Goal: Task Accomplishment & Management: Use online tool/utility

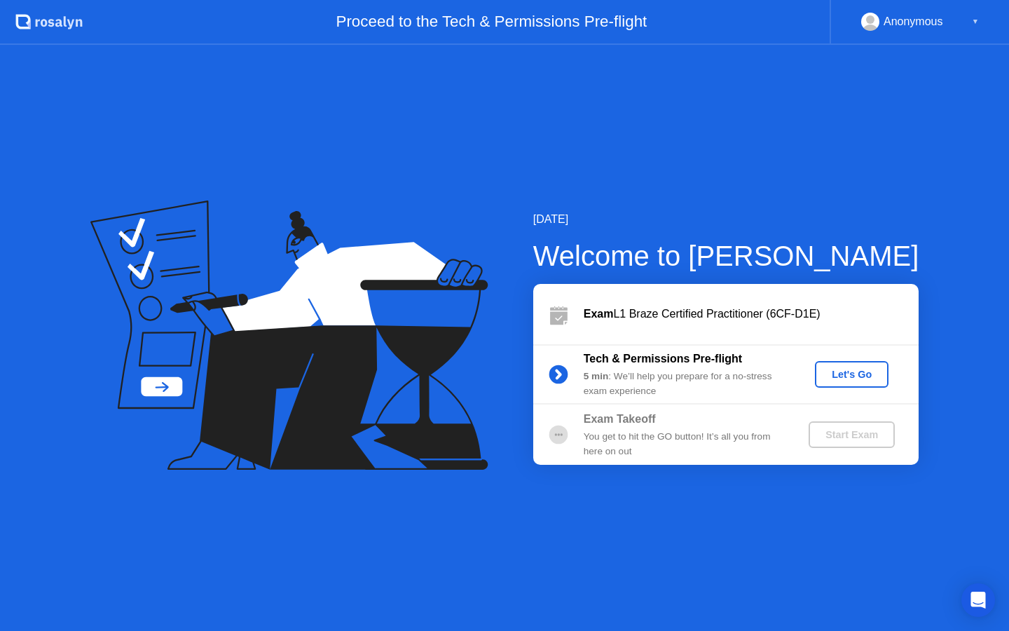
click at [564, 374] on circle at bounding box center [558, 374] width 19 height 19
click at [846, 377] on div "Let's Go" at bounding box center [852, 374] width 62 height 11
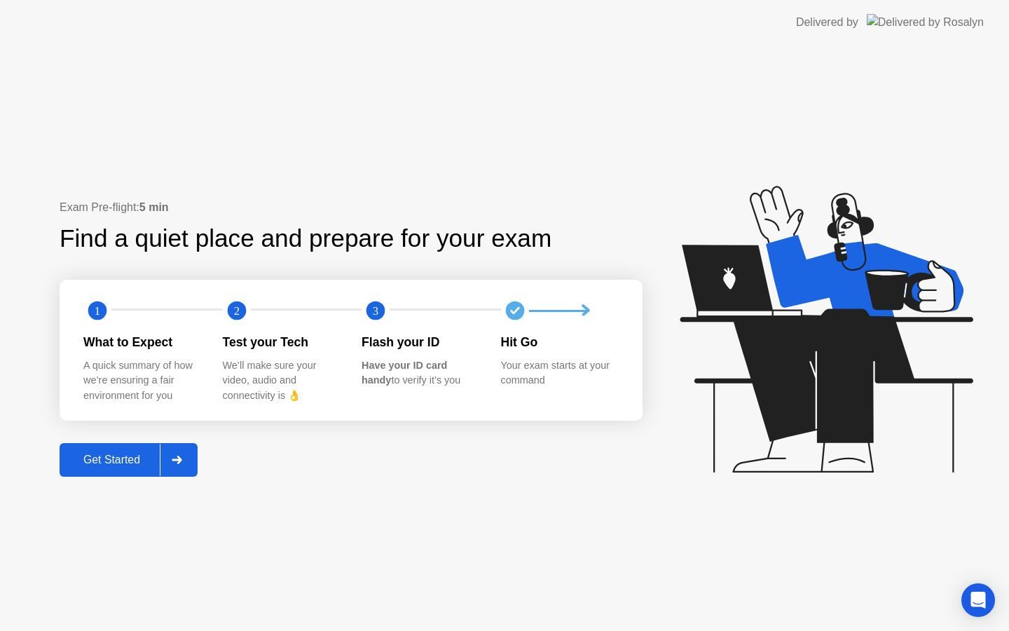
click at [130, 466] on div "Get Started" at bounding box center [112, 459] width 96 height 13
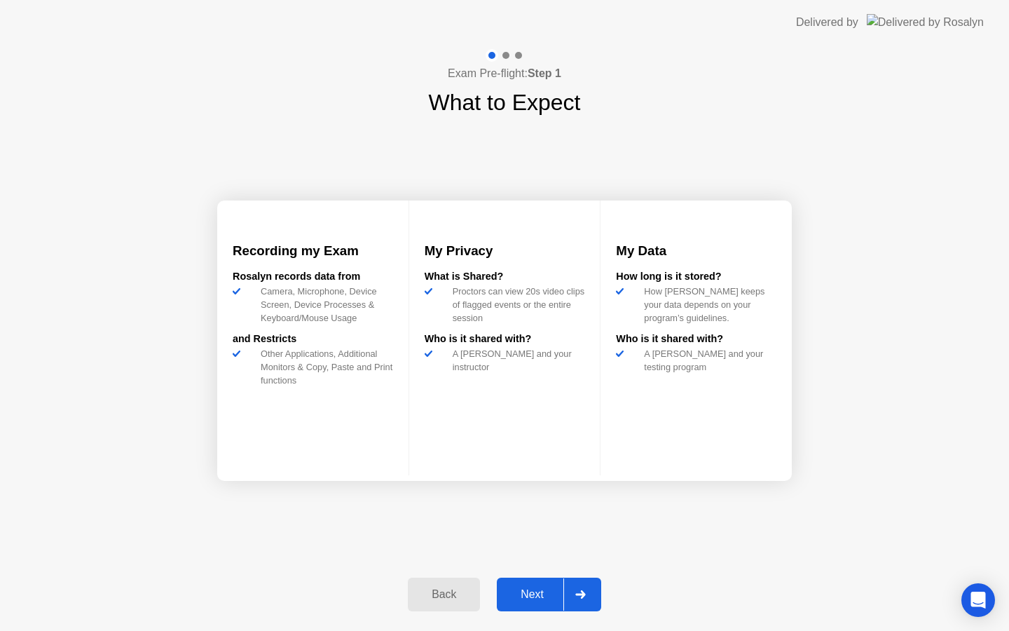
click at [540, 593] on div "Next" at bounding box center [532, 594] width 62 height 13
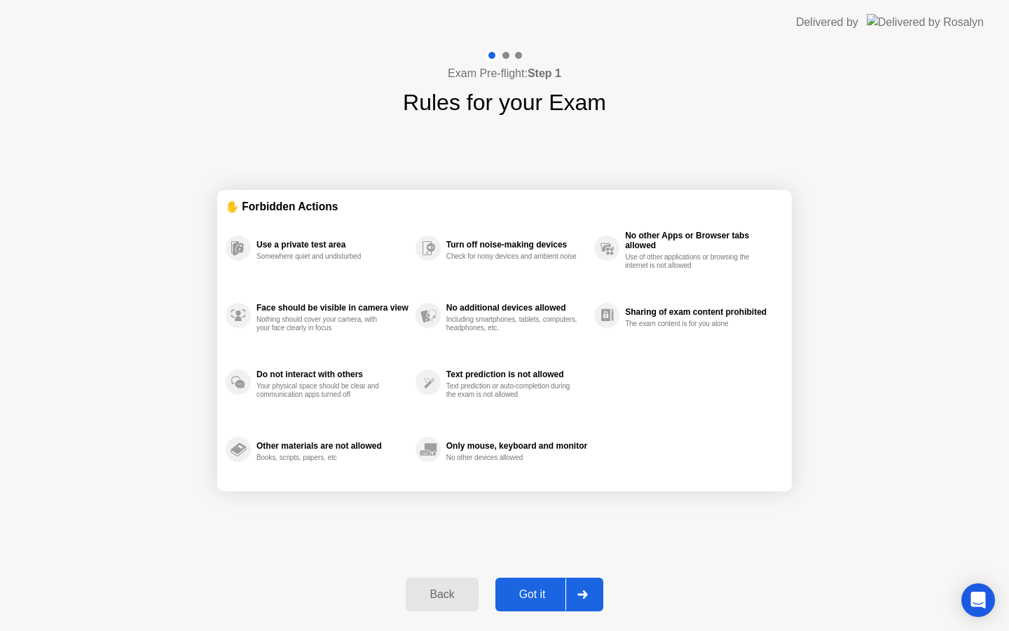
click at [531, 617] on div "Back Got it" at bounding box center [504, 594] width 214 height 64
click at [529, 596] on div "Got it" at bounding box center [533, 594] width 66 height 13
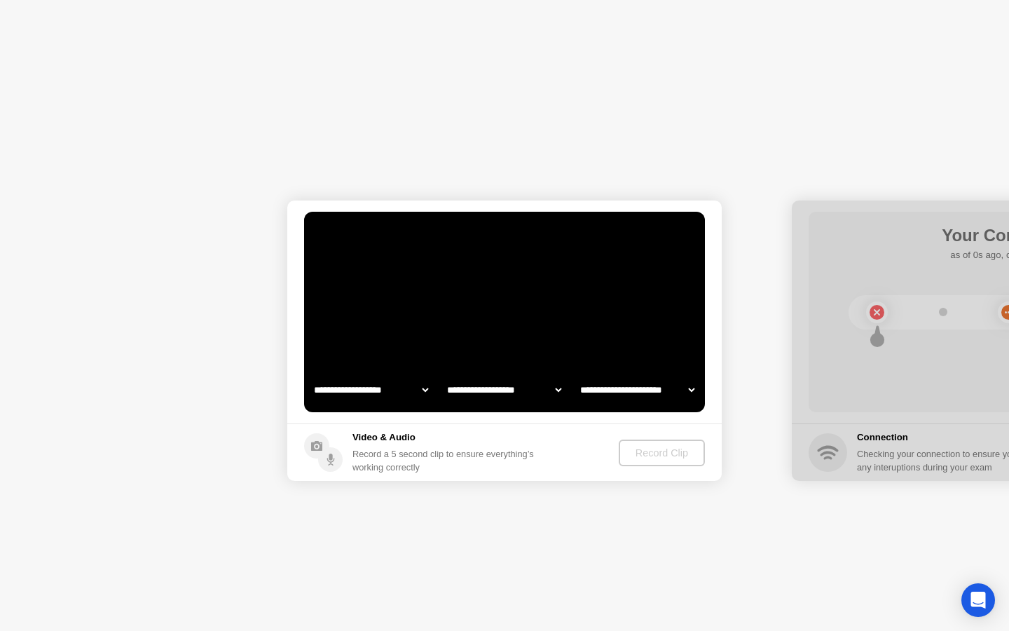
select select "**********"
select select "*******"
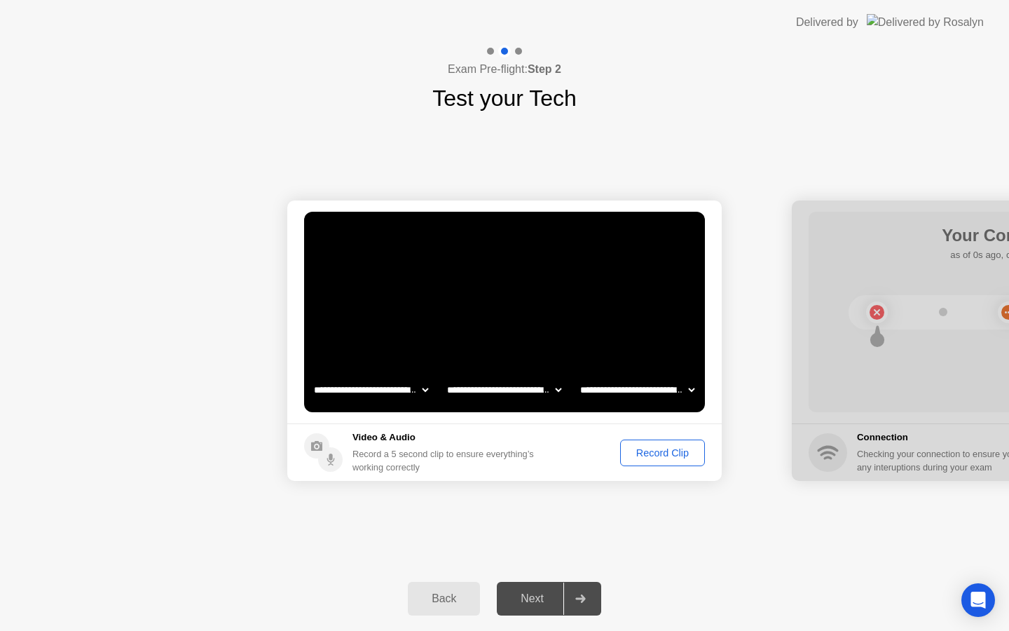
click at [657, 453] on div "Record Clip" at bounding box center [662, 452] width 75 height 11
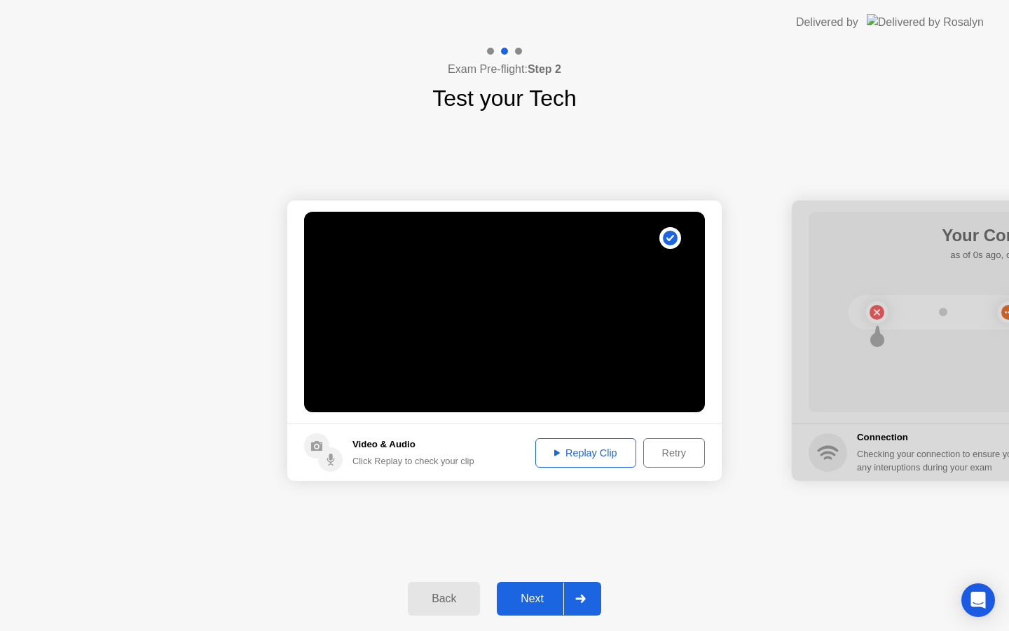
click at [666, 456] on div "Retry" at bounding box center [674, 452] width 52 height 11
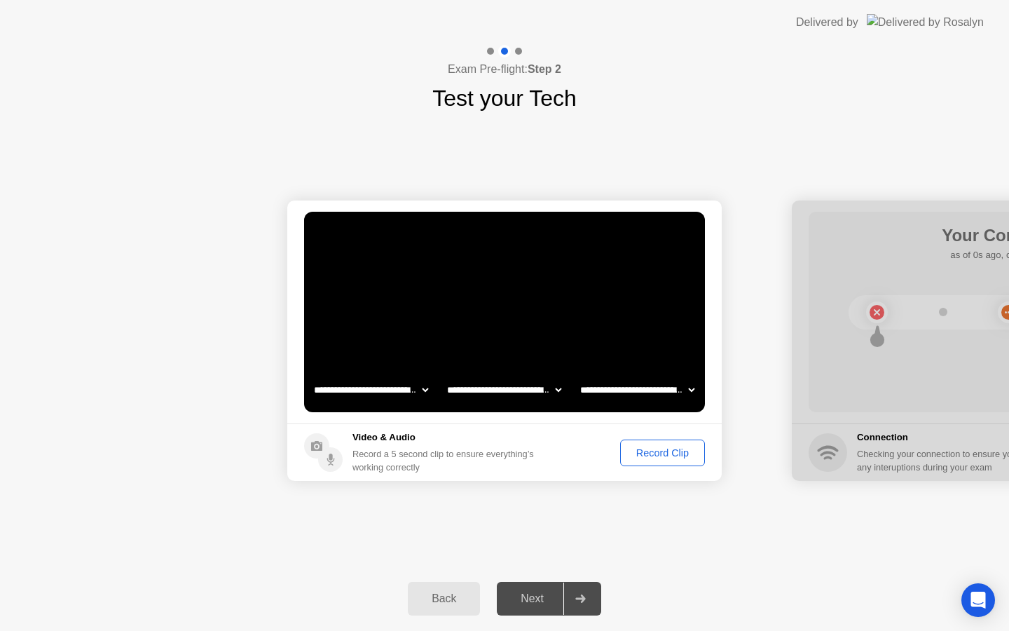
click at [666, 456] on div "Record Clip" at bounding box center [662, 452] width 75 height 11
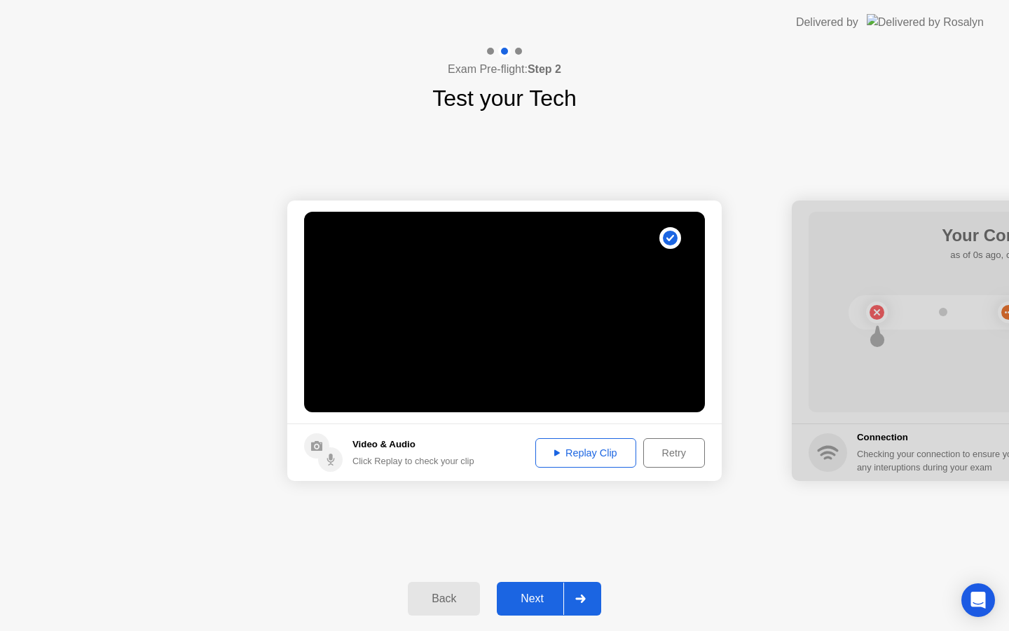
click at [545, 584] on button "Next" at bounding box center [549, 599] width 104 height 34
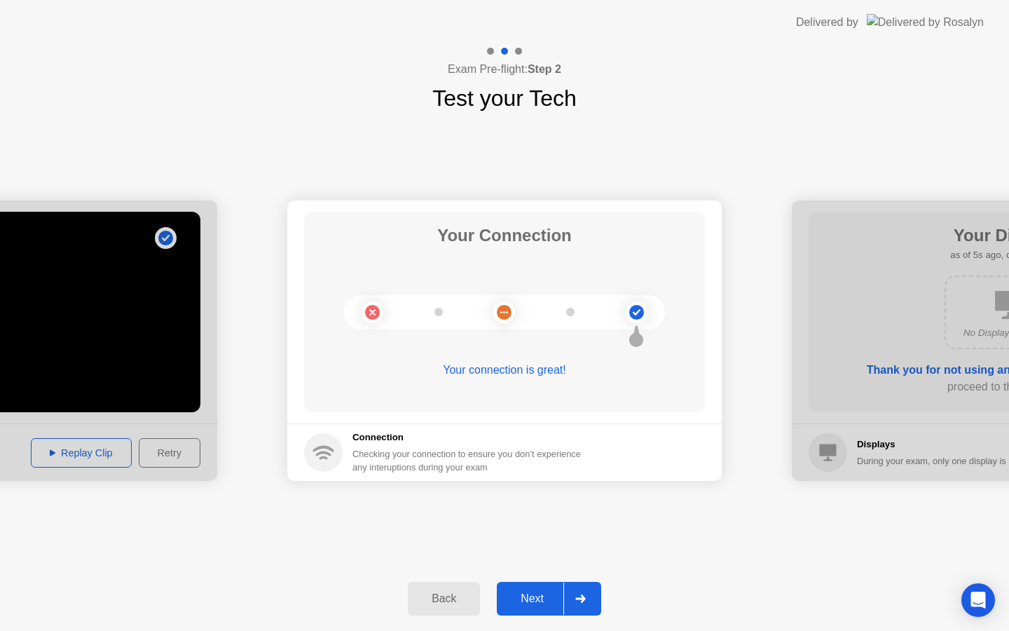
click at [526, 593] on div "Next" at bounding box center [532, 598] width 62 height 13
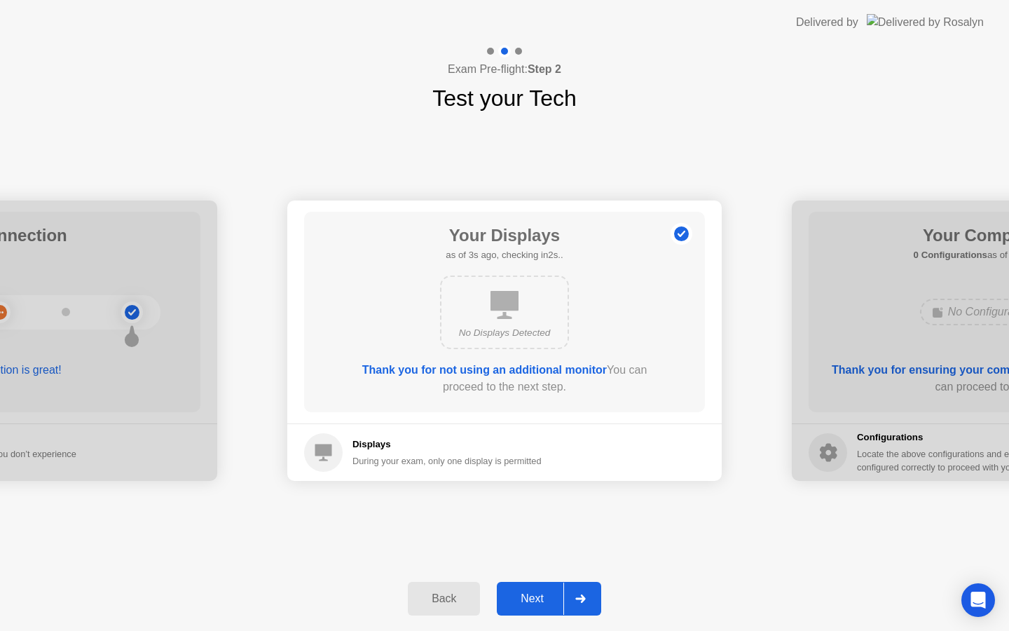
click at [526, 599] on div "Next" at bounding box center [532, 598] width 62 height 13
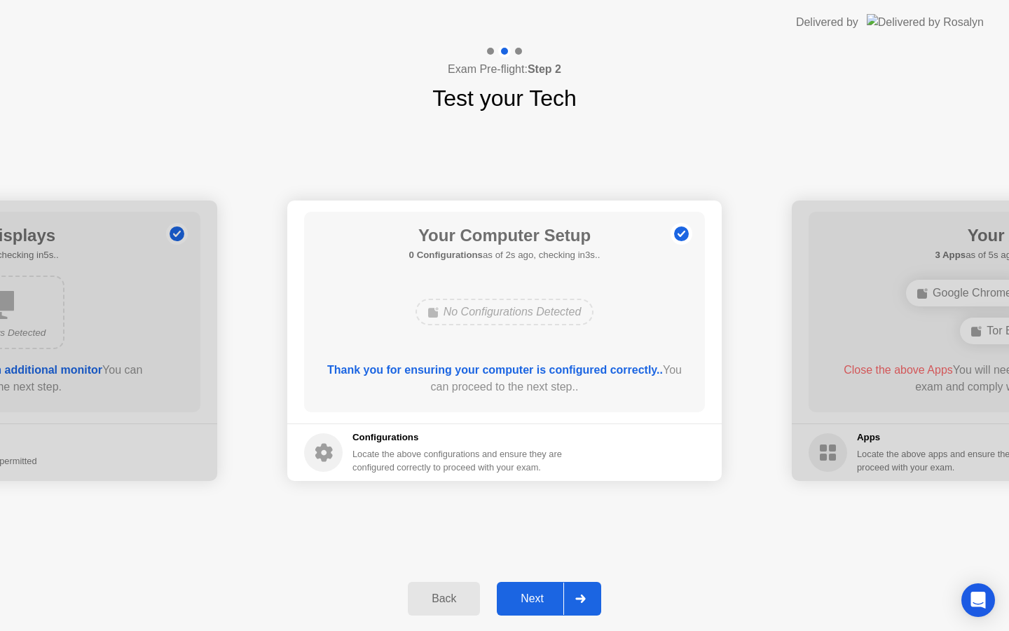
click at [541, 608] on button "Next" at bounding box center [549, 599] width 104 height 34
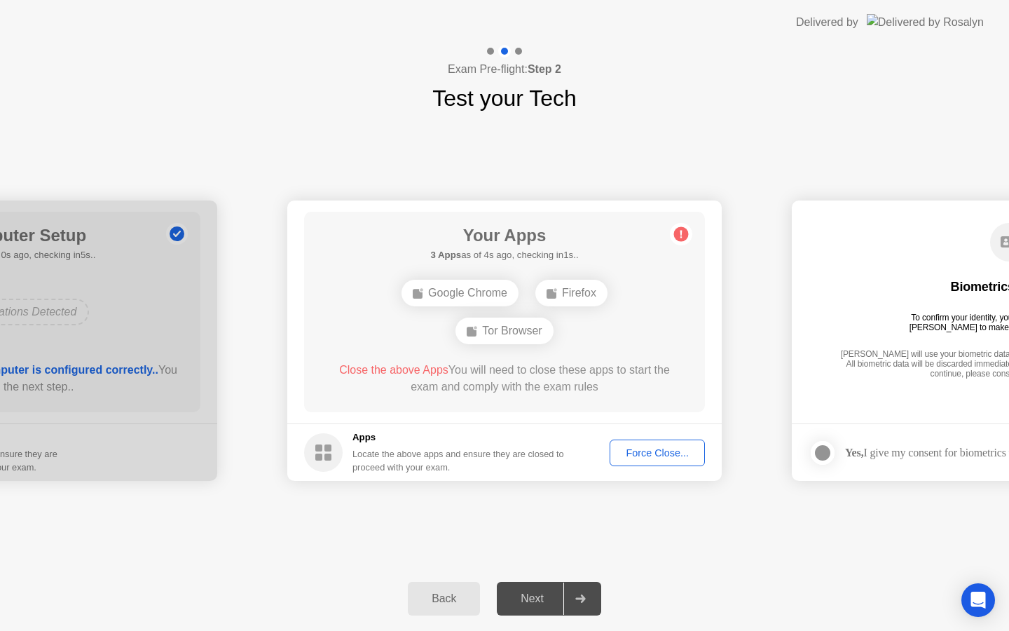
click at [645, 451] on div "Force Close..." at bounding box center [657, 452] width 85 height 11
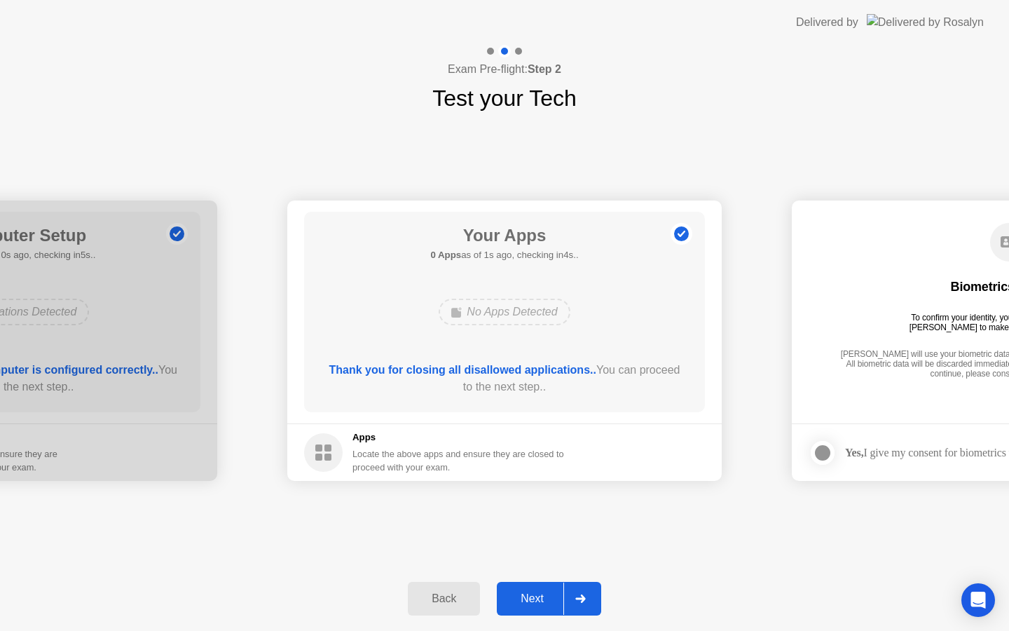
click at [522, 588] on button "Next" at bounding box center [549, 599] width 104 height 34
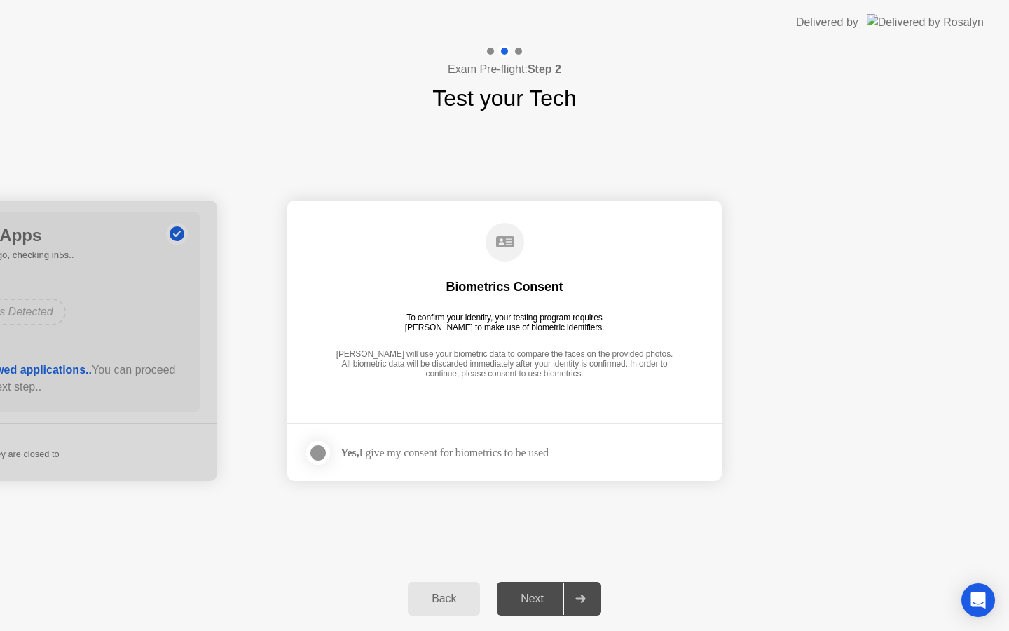
click at [314, 452] on div at bounding box center [318, 452] width 17 height 17
click at [528, 603] on div "Next" at bounding box center [532, 598] width 62 height 13
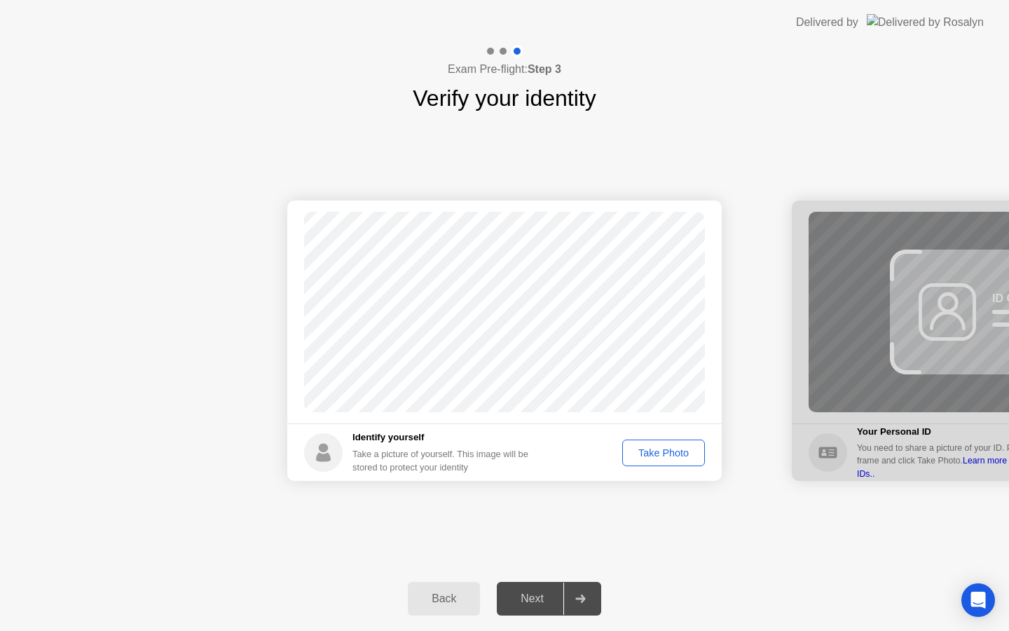
click at [664, 454] on div "Take Photo" at bounding box center [663, 452] width 73 height 11
click at [539, 603] on div "Next" at bounding box center [532, 598] width 62 height 13
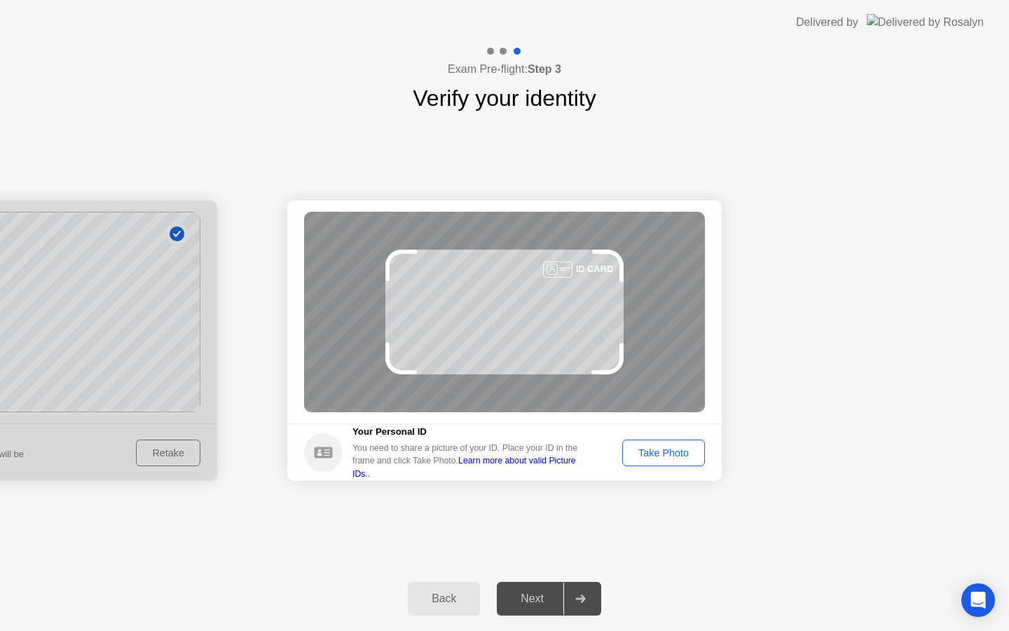
click at [643, 458] on div "Take Photo" at bounding box center [663, 452] width 73 height 11
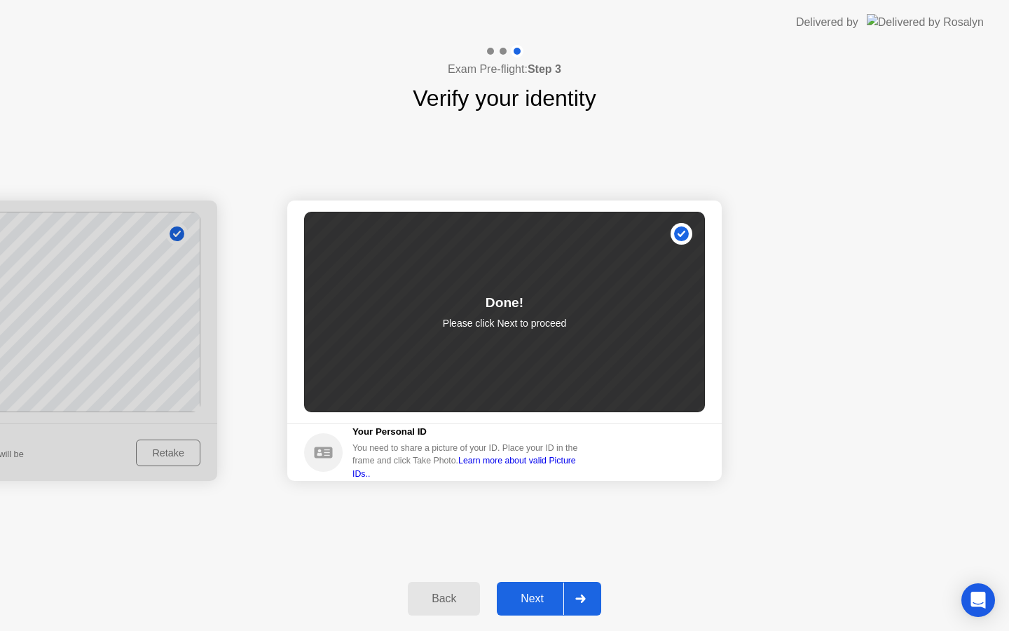
click at [539, 613] on button "Next" at bounding box center [549, 599] width 104 height 34
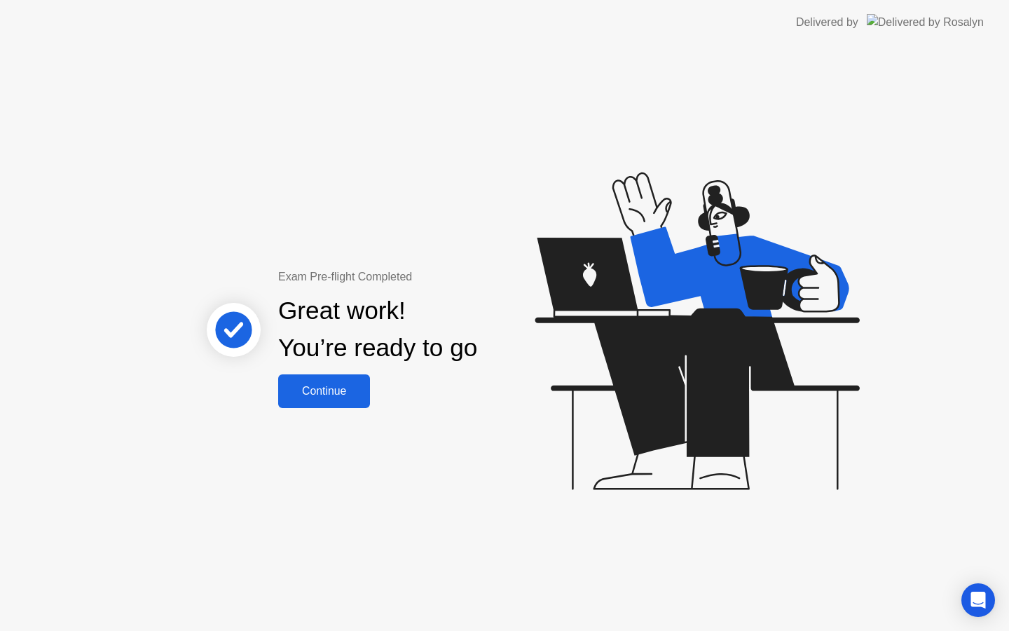
click at [376, 410] on div "Exam Pre-flight Completed Great work! You’re ready to go Continue" at bounding box center [504, 338] width 1009 height 586
click at [340, 386] on div "Continue" at bounding box center [323, 391] width 83 height 13
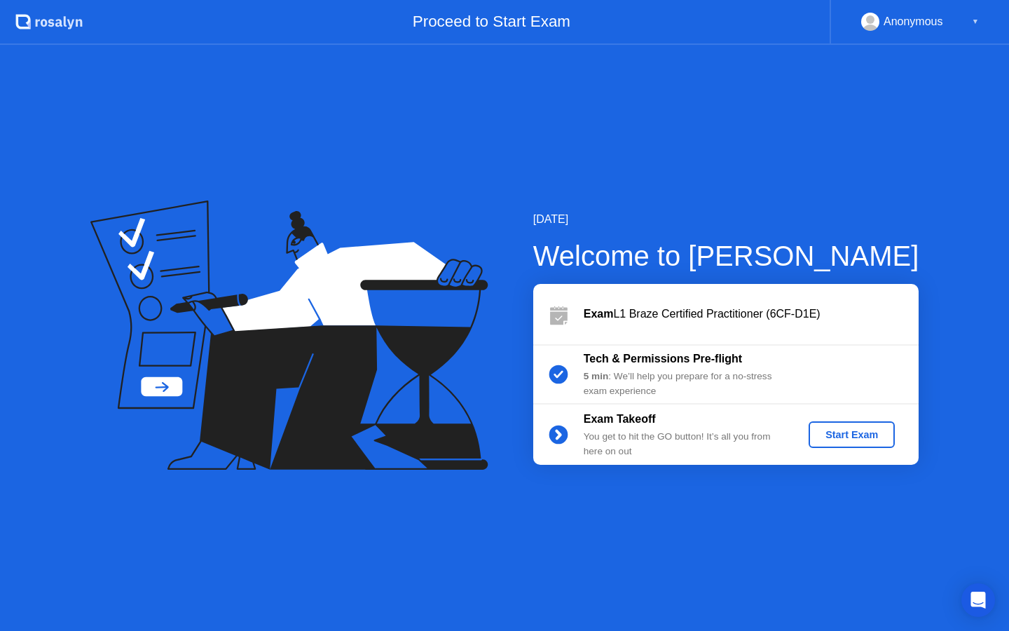
click at [834, 432] on div "Start Exam" at bounding box center [851, 434] width 75 height 11
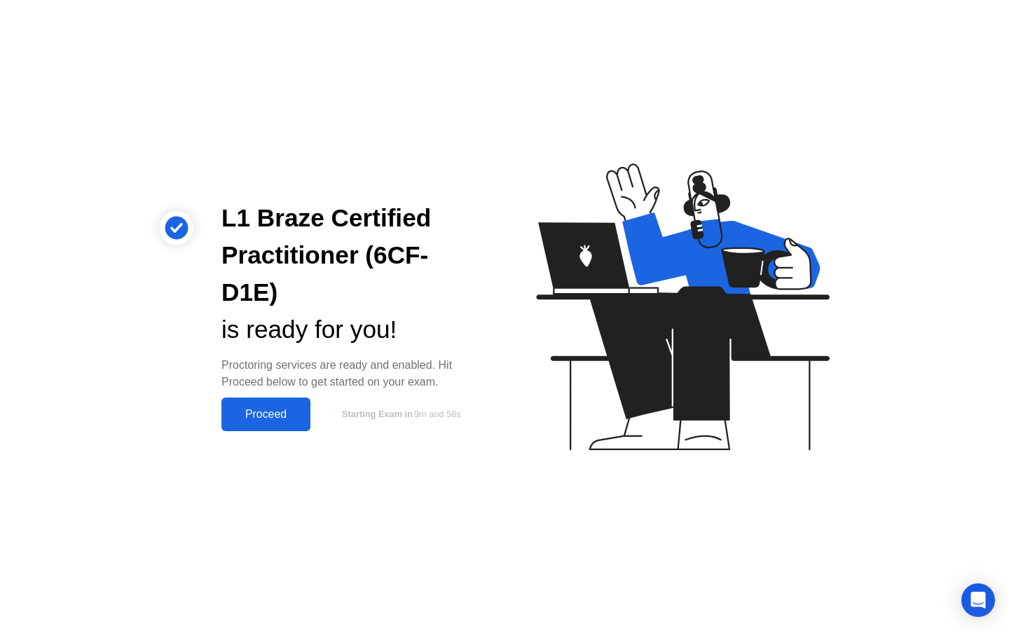
click at [286, 408] on div "Proceed" at bounding box center [266, 414] width 81 height 13
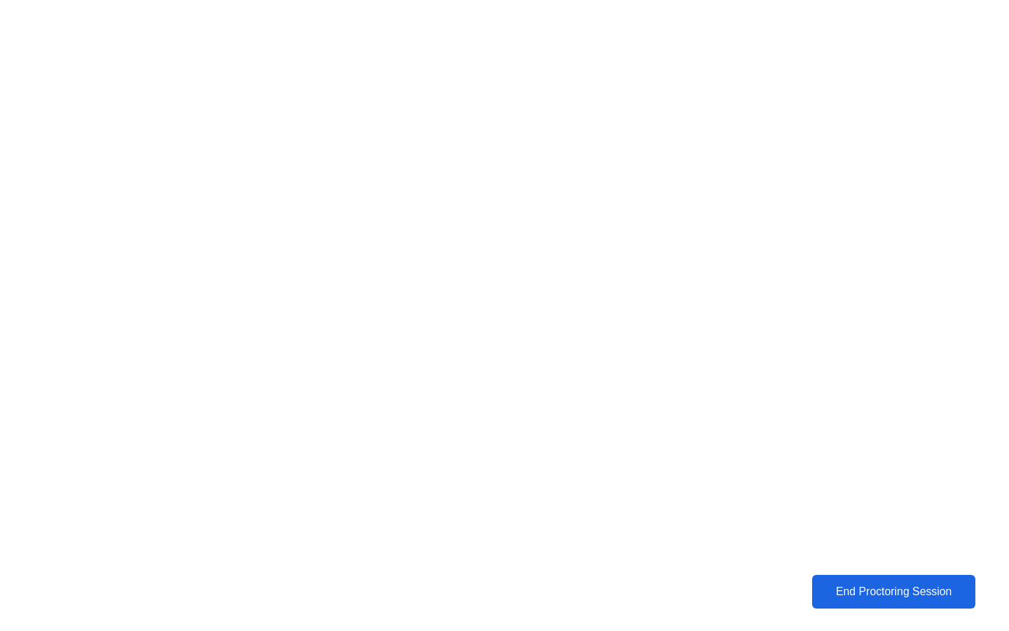
click at [856, 587] on div "End Proctoring Session" at bounding box center [894, 591] width 156 height 13
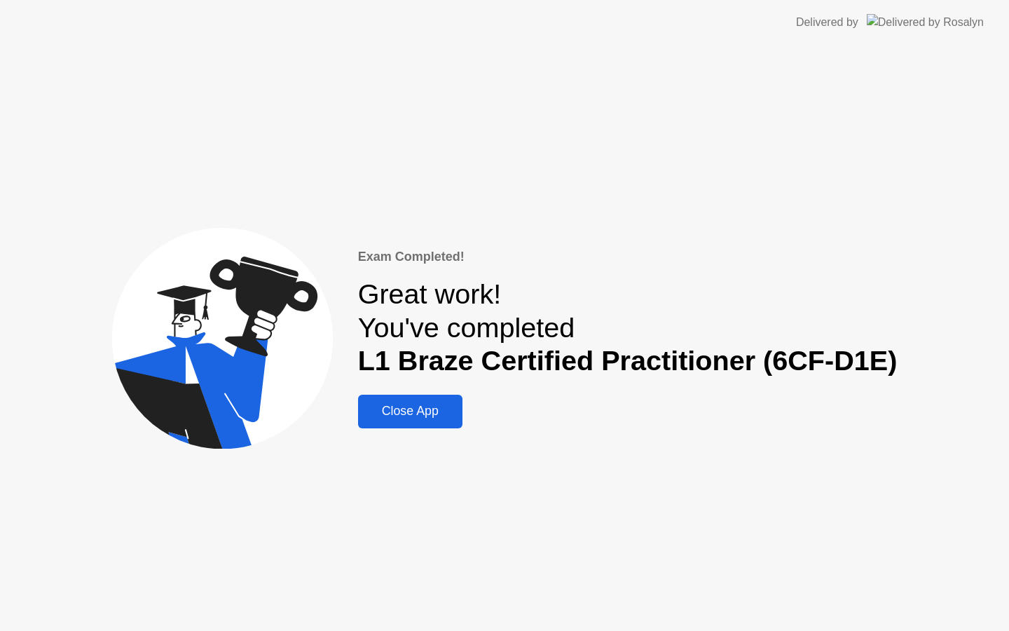
click at [425, 395] on button "Close App" at bounding box center [410, 412] width 104 height 34
